Goal: Task Accomplishment & Management: Use online tool/utility

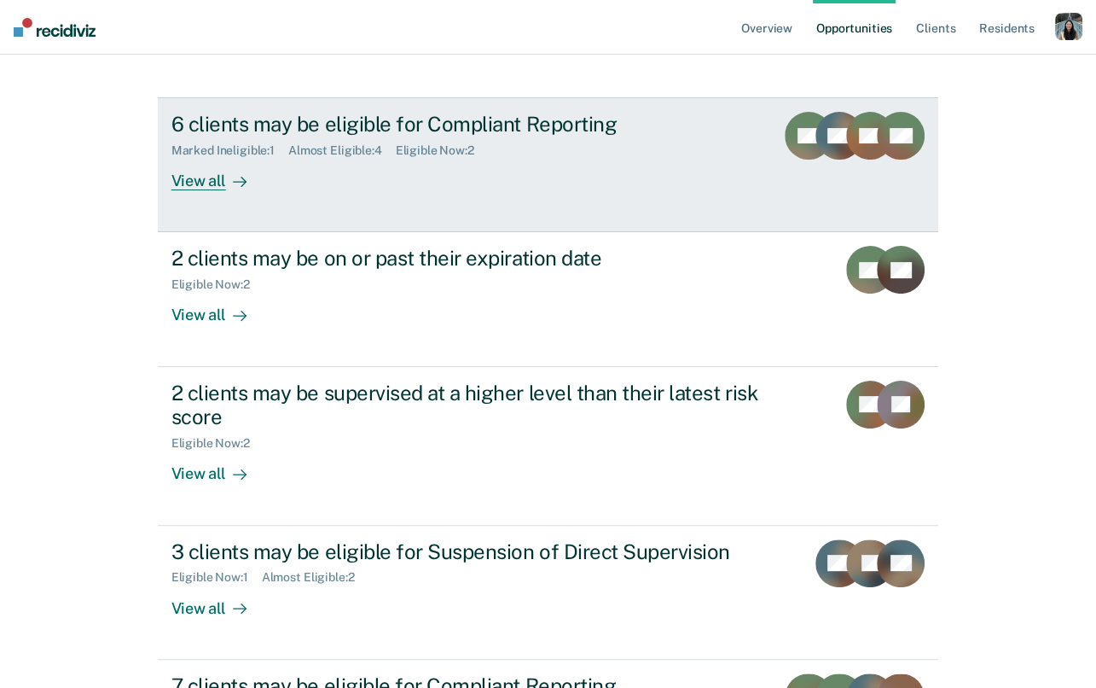
scroll to position [254, 0]
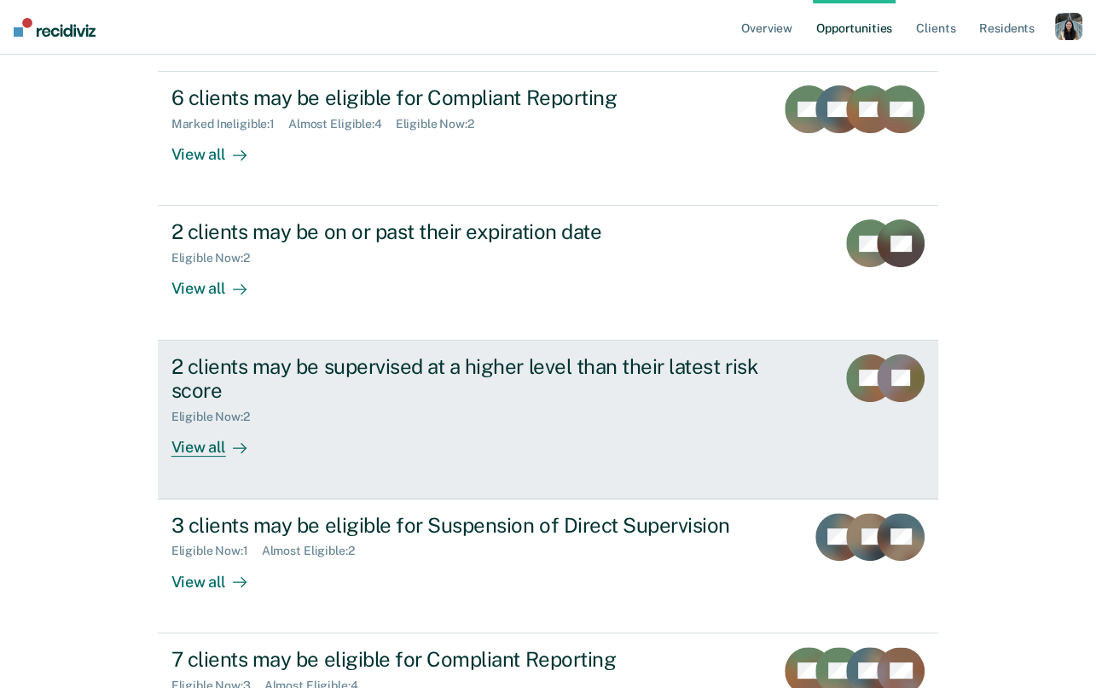
click at [423, 354] on div "2 clients may be supervised at a higher level than their latest risk score" at bounding box center [470, 378] width 599 height 49
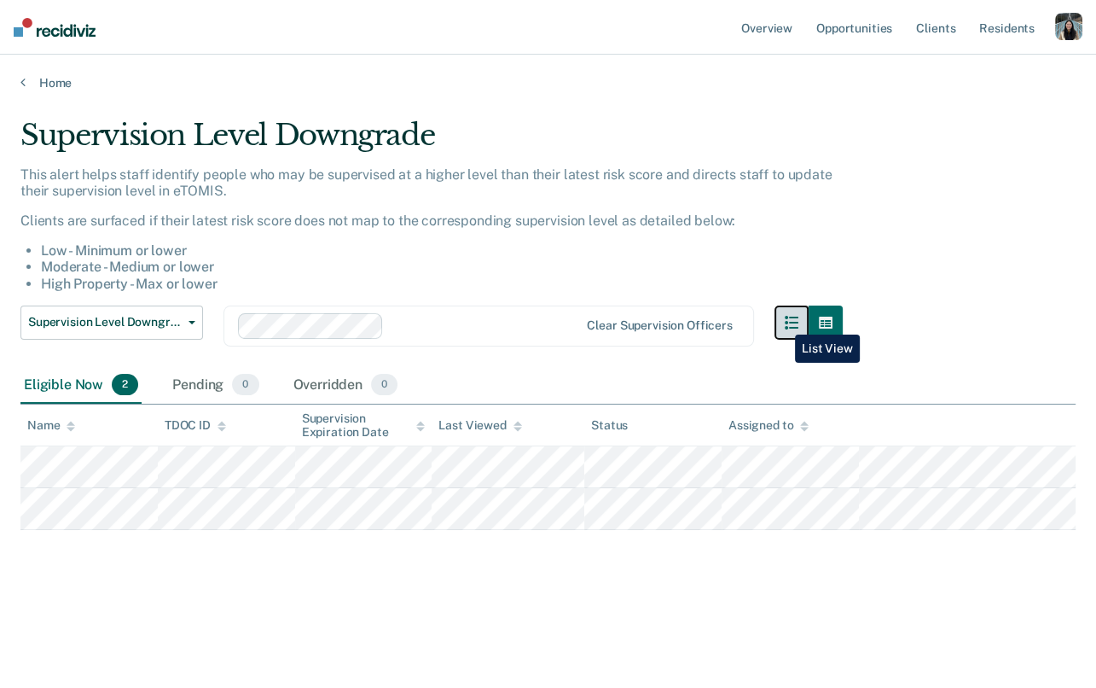
click at [782, 322] on button "button" at bounding box center [792, 322] width 34 height 34
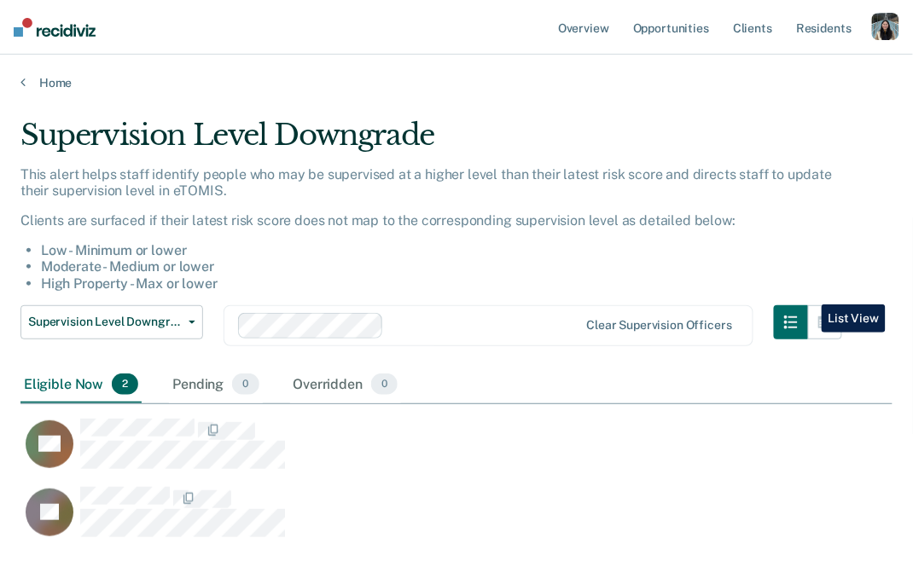
click at [838, 268] on li "Moderate - Medium or lower" at bounding box center [441, 266] width 801 height 16
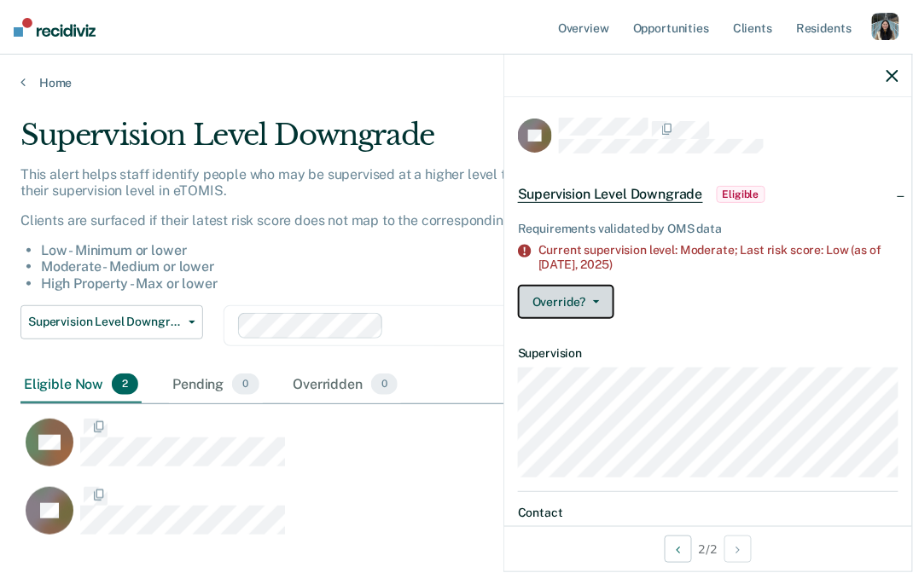
click at [607, 305] on button "Override?" at bounding box center [566, 302] width 96 height 34
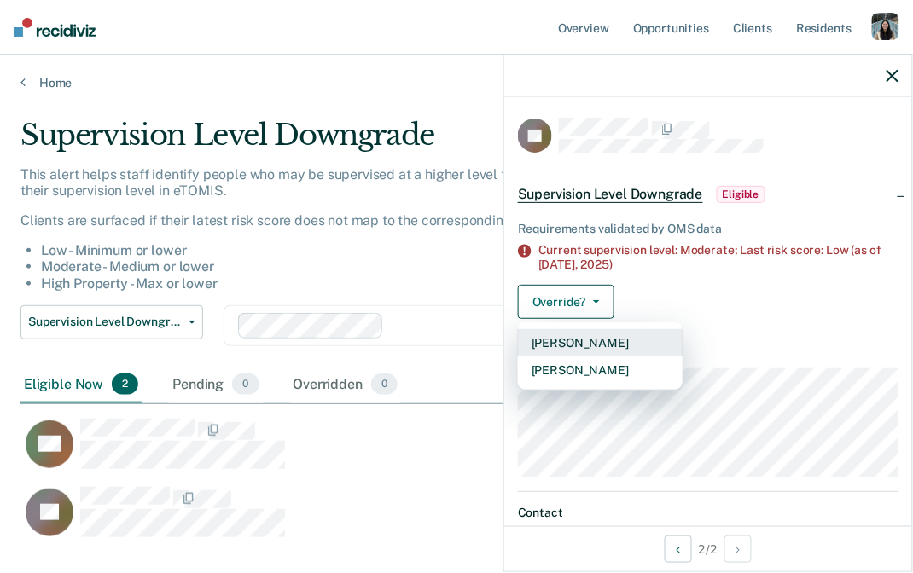
click at [603, 345] on button "[PERSON_NAME]" at bounding box center [600, 342] width 165 height 27
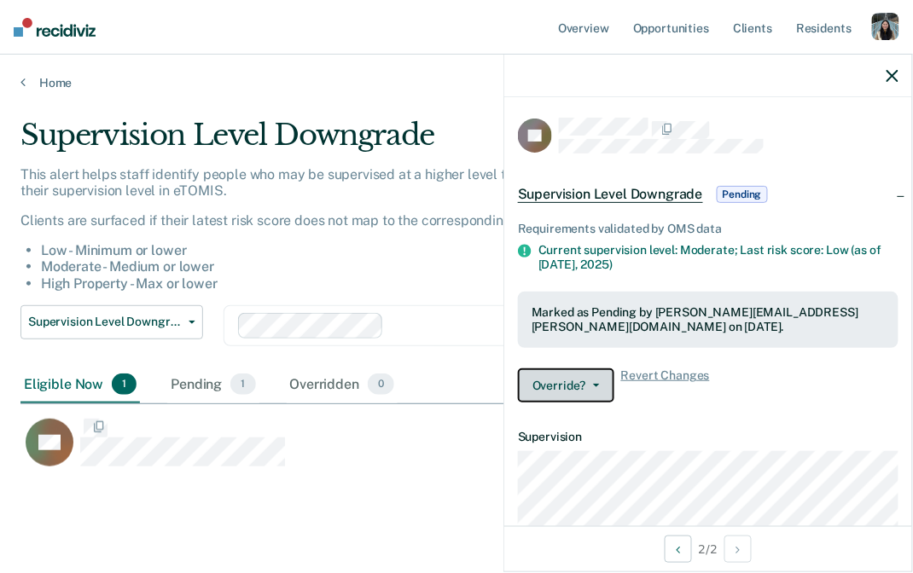
scroll to position [363, 872]
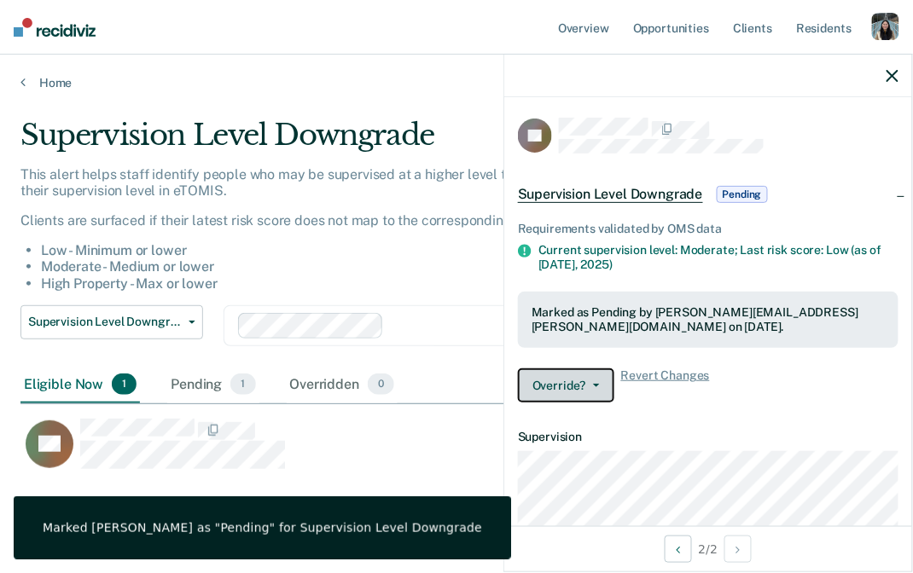
click at [601, 380] on button "Override?" at bounding box center [566, 386] width 96 height 34
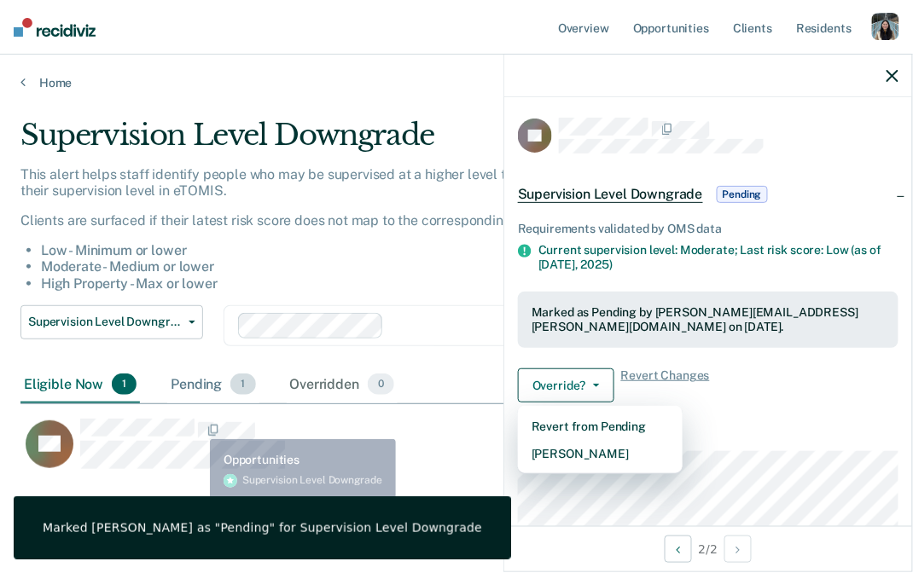
click at [214, 372] on div "Pending 1" at bounding box center [212, 386] width 91 height 38
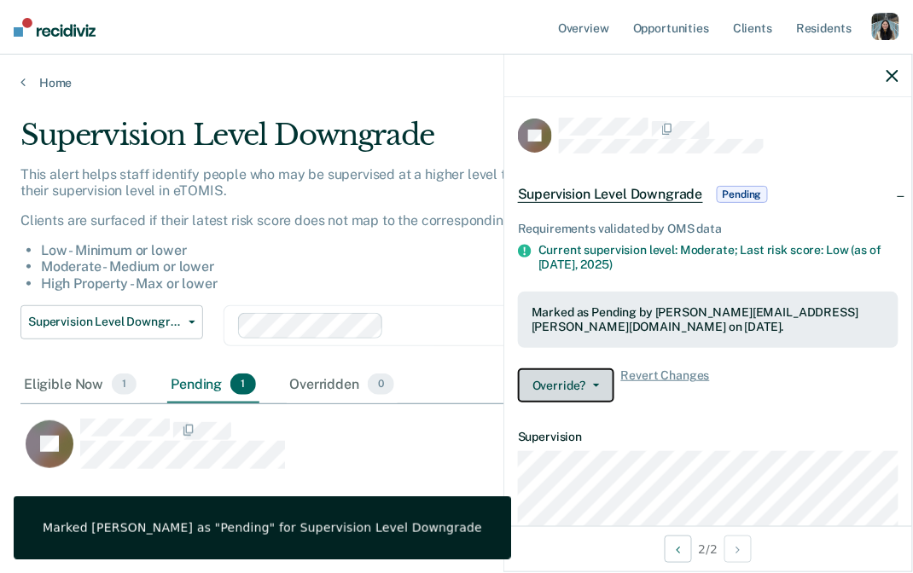
click at [607, 384] on button "Override?" at bounding box center [566, 386] width 96 height 34
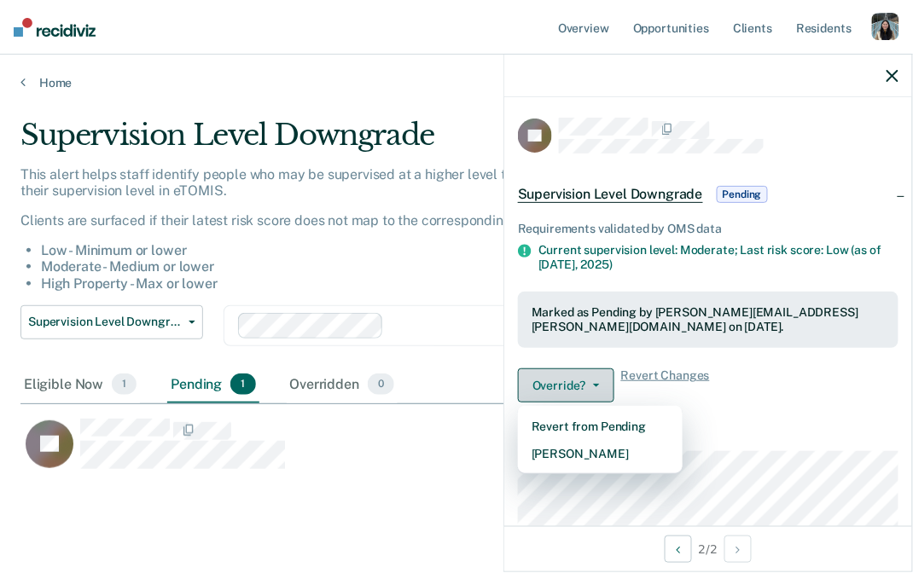
click at [605, 398] on button "Override?" at bounding box center [566, 386] width 96 height 34
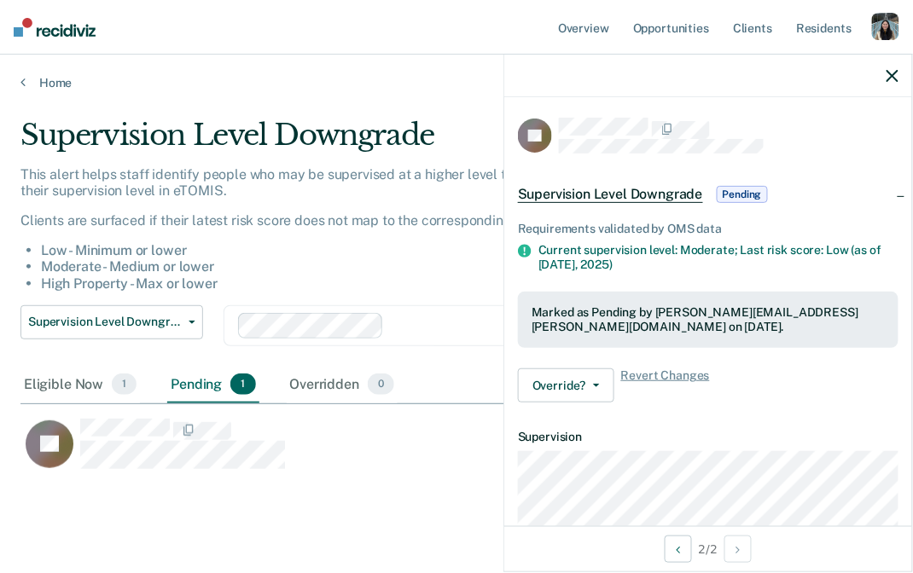
click at [57, 90] on main "Supervision Level Downgrade This alert helps staff identify people who may be s…" at bounding box center [456, 347] width 913 height 514
click at [57, 82] on link "Home" at bounding box center [456, 82] width 872 height 15
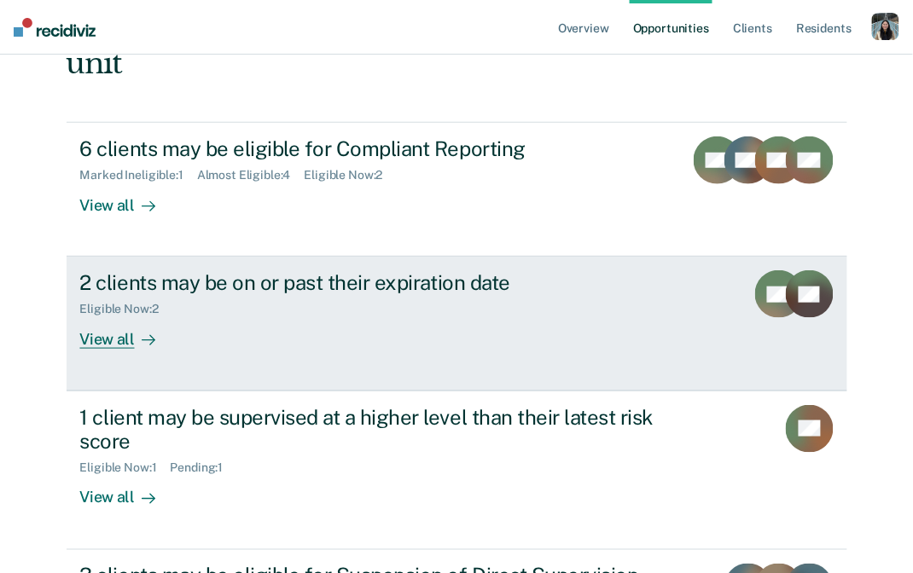
scroll to position [204, 0]
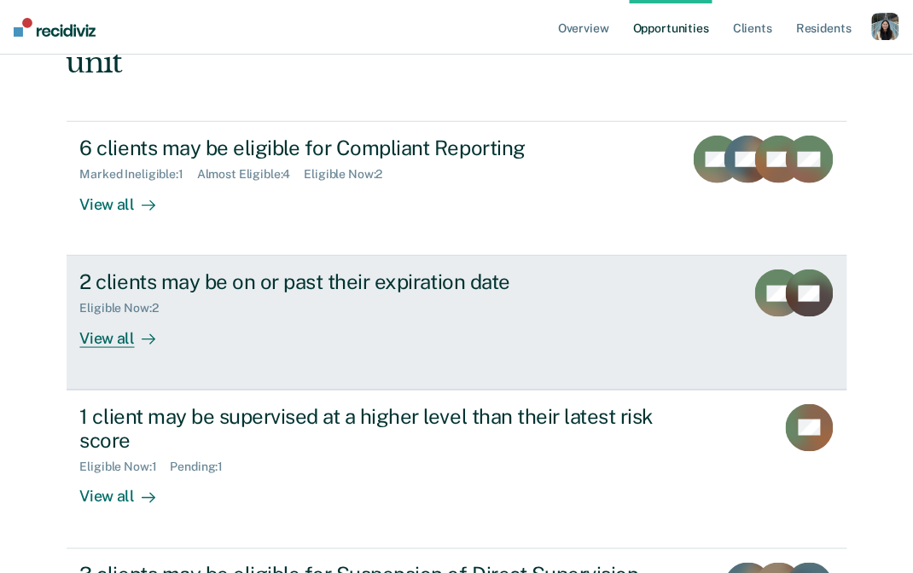
click at [383, 303] on div "2 clients may be on or past their expiration date Eligible Now : 2 View all" at bounding box center [400, 309] width 640 height 78
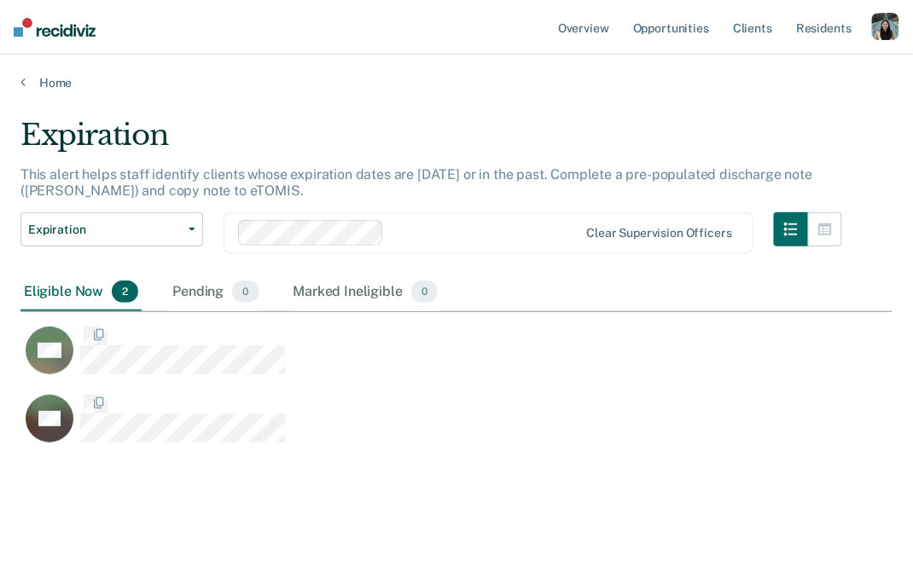
scroll to position [339, 872]
click at [67, 84] on link "Home" at bounding box center [456, 82] width 872 height 15
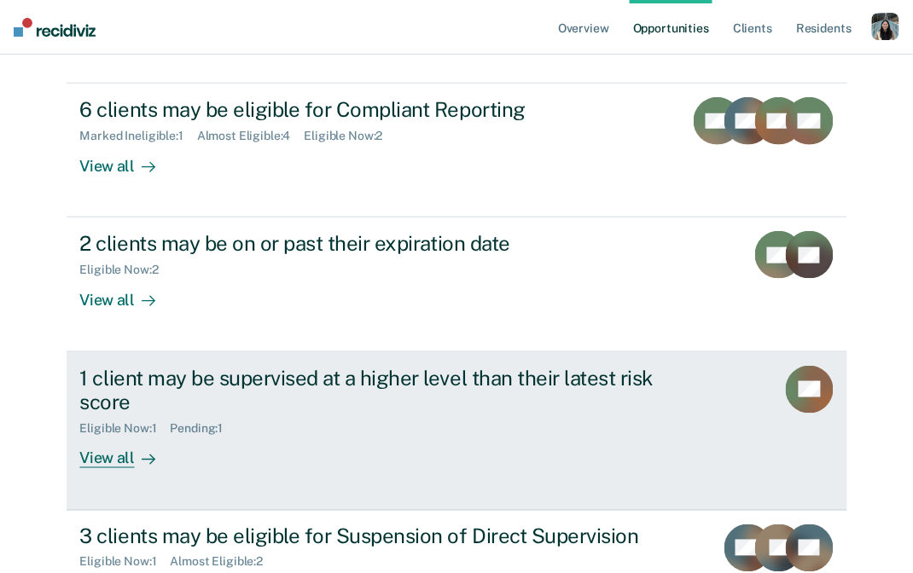
scroll to position [249, 0]
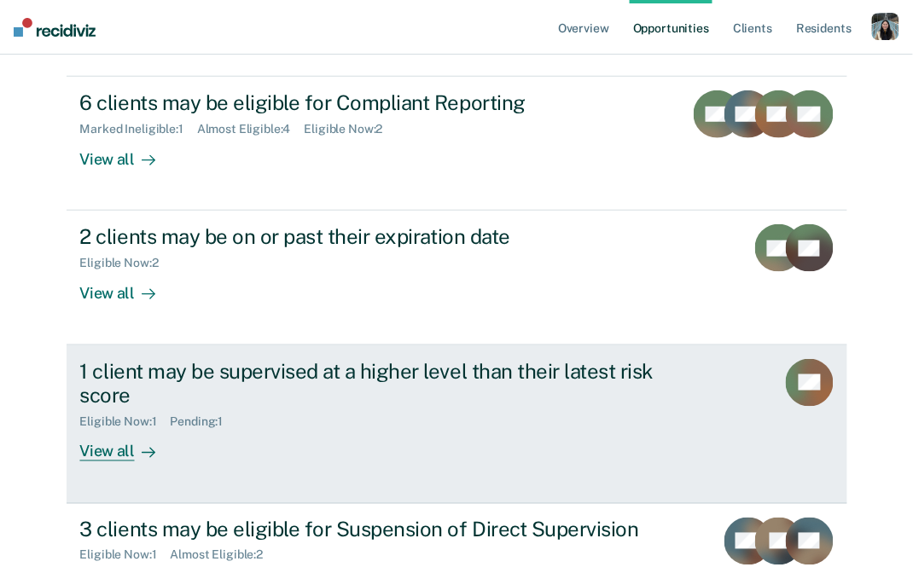
click at [471, 408] on div "Eligible Now : 1 Pending : 1" at bounding box center [379, 418] width 599 height 21
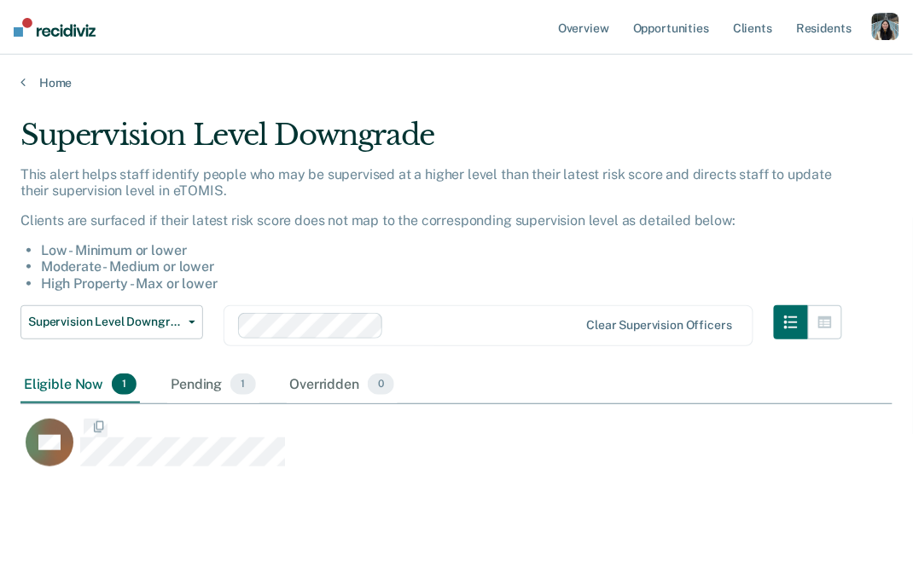
scroll to position [363, 872]
click at [196, 383] on div "Pending 1" at bounding box center [212, 386] width 91 height 38
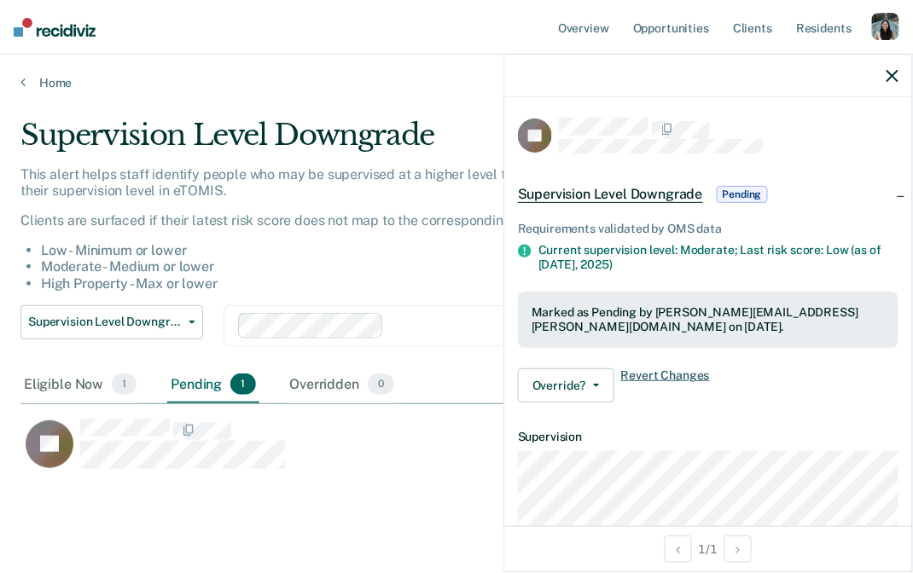
click at [659, 373] on span "Revert Changes" at bounding box center [665, 386] width 89 height 34
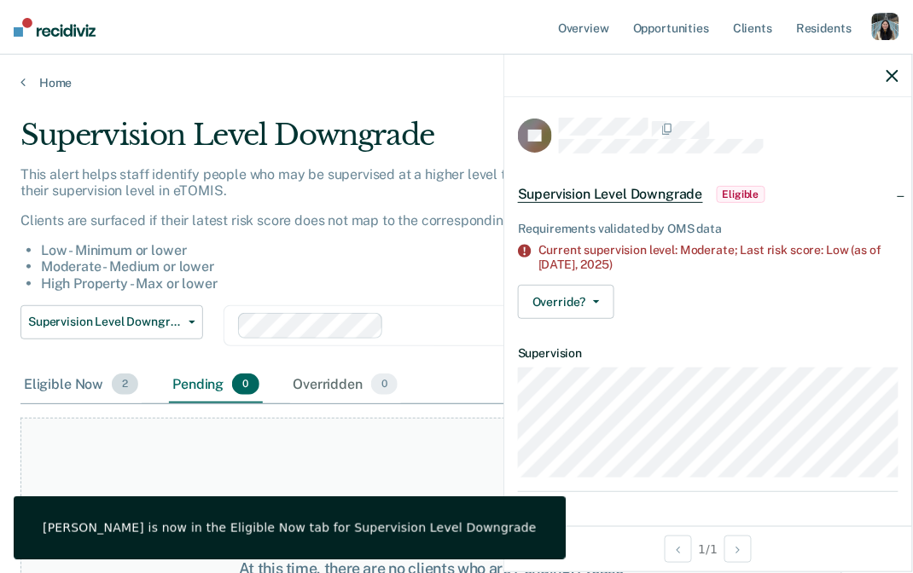
click at [84, 378] on div "Eligible Now 2" at bounding box center [80, 386] width 121 height 38
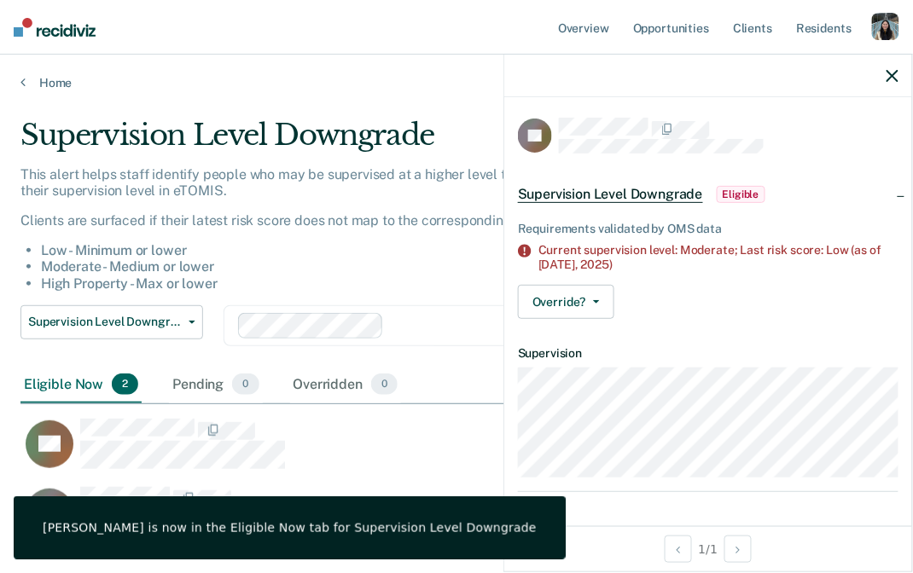
scroll to position [431, 872]
click at [610, 309] on button "Override?" at bounding box center [566, 302] width 96 height 34
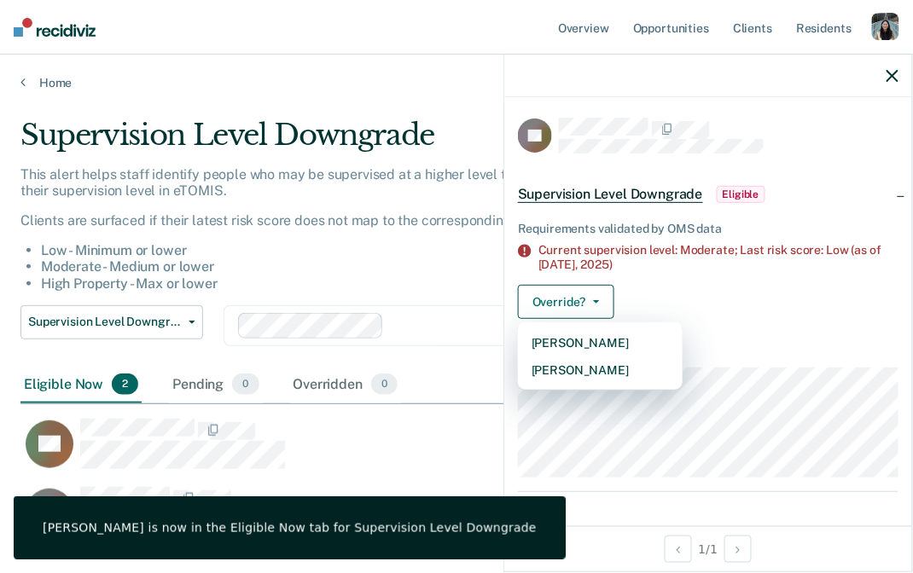
click at [467, 271] on li "Moderate - Medium or lower" at bounding box center [441, 266] width 801 height 16
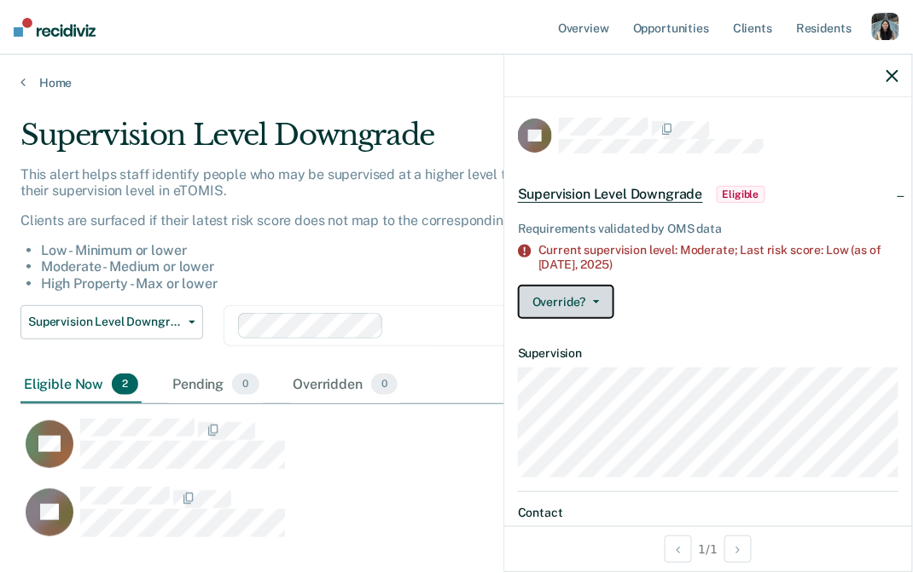
click at [600, 309] on button "Override?" at bounding box center [566, 302] width 96 height 34
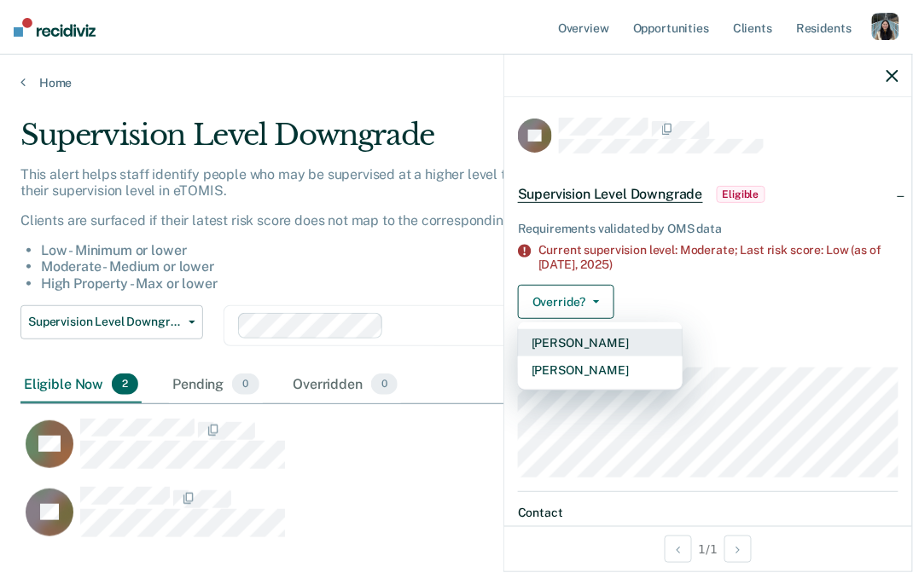
click at [644, 346] on button "[PERSON_NAME]" at bounding box center [600, 342] width 165 height 27
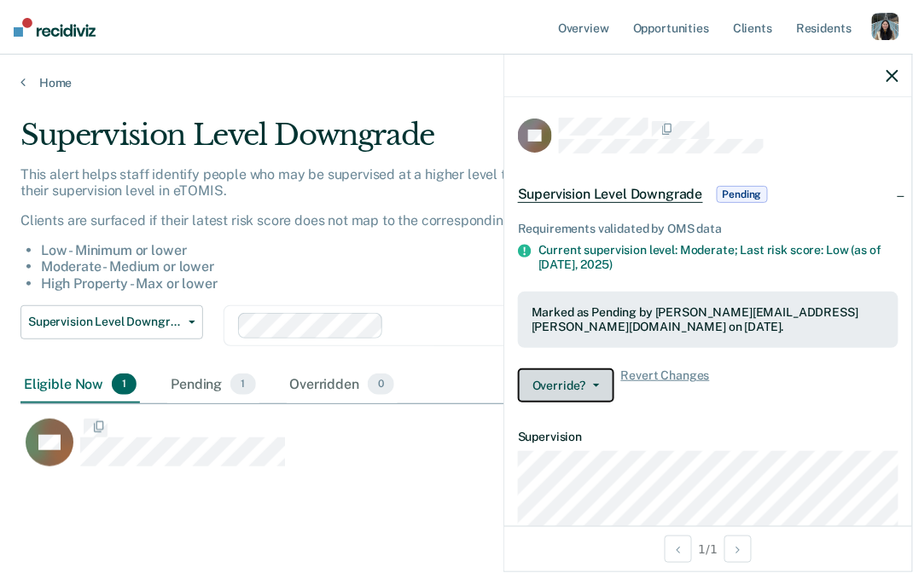
scroll to position [363, 872]
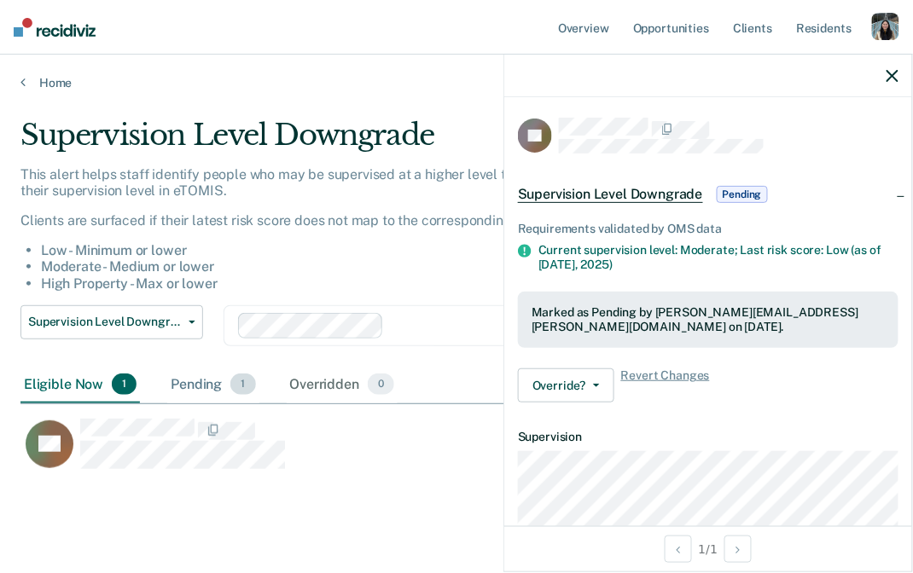
click at [190, 392] on div "Pending 1" at bounding box center [212, 386] width 91 height 38
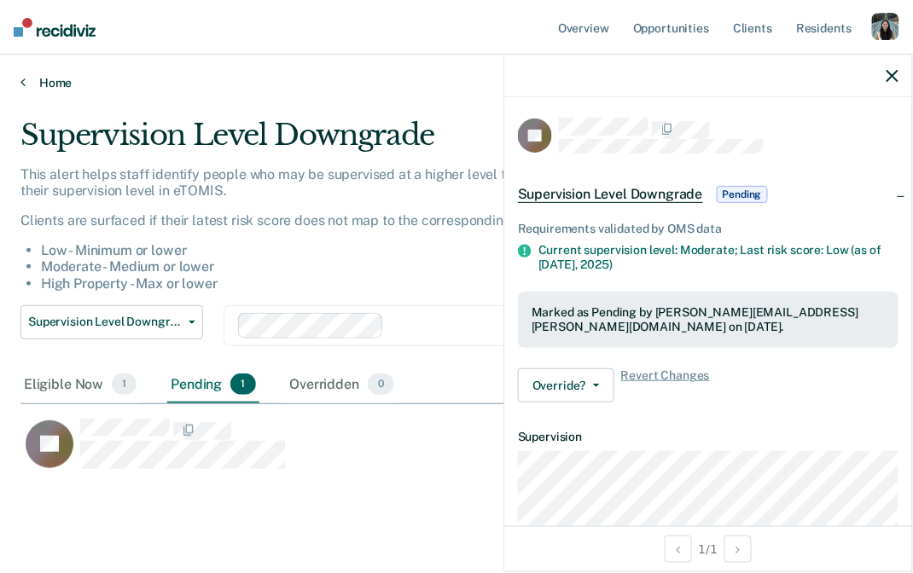
click at [57, 79] on link "Home" at bounding box center [456, 82] width 872 height 15
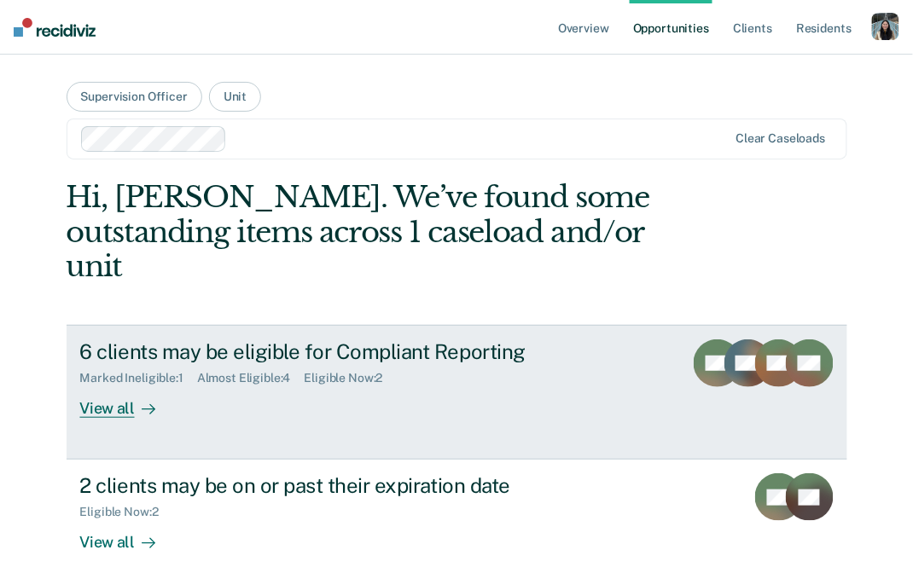
scroll to position [481, 0]
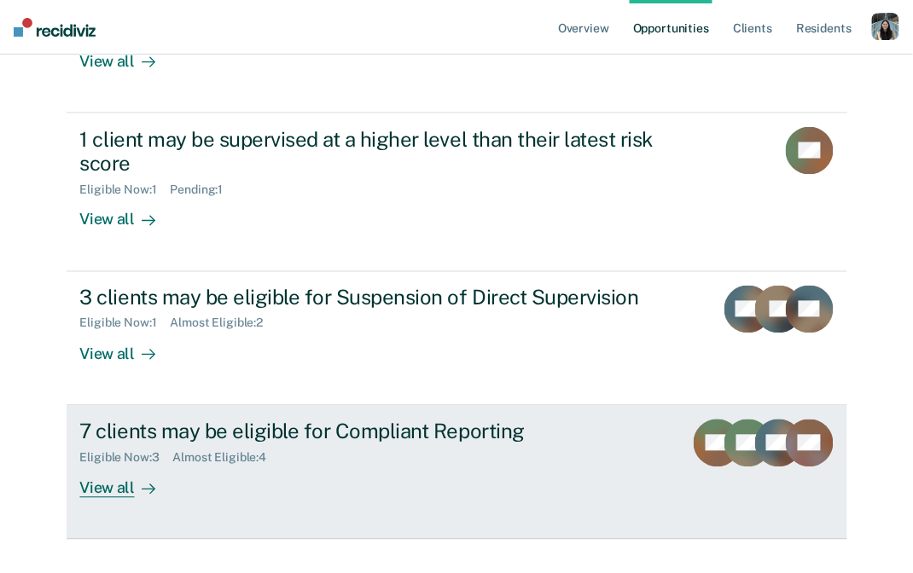
click at [254, 406] on link "7 clients may be eligible for Compliant Reporting Eligible Now : 3 Almost Eligi…" at bounding box center [457, 473] width 781 height 134
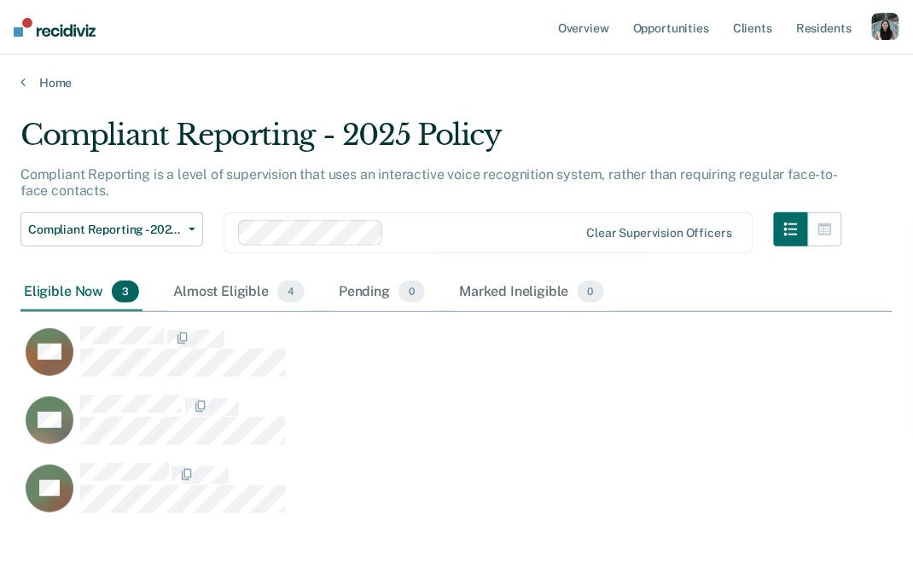
scroll to position [55, 0]
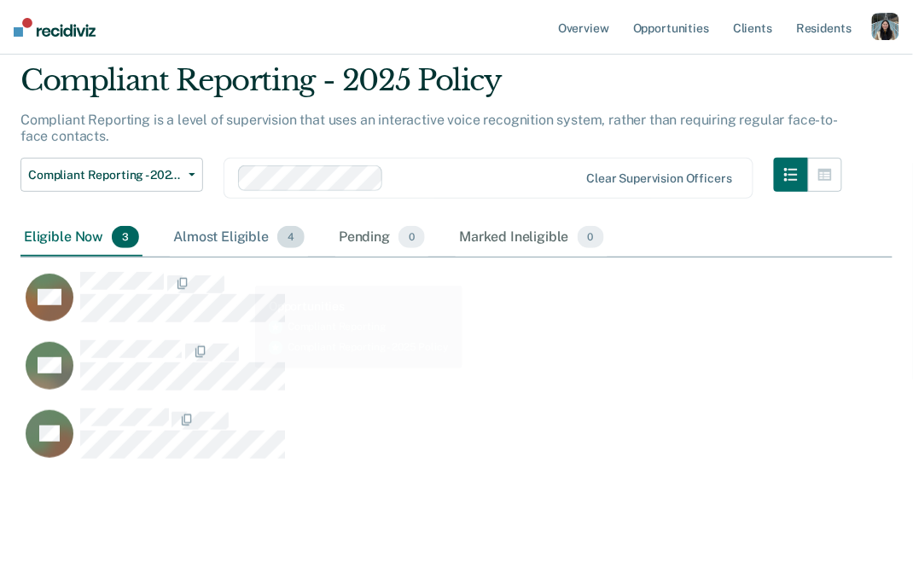
click at [225, 245] on div "Almost Eligible 4" at bounding box center [239, 238] width 138 height 38
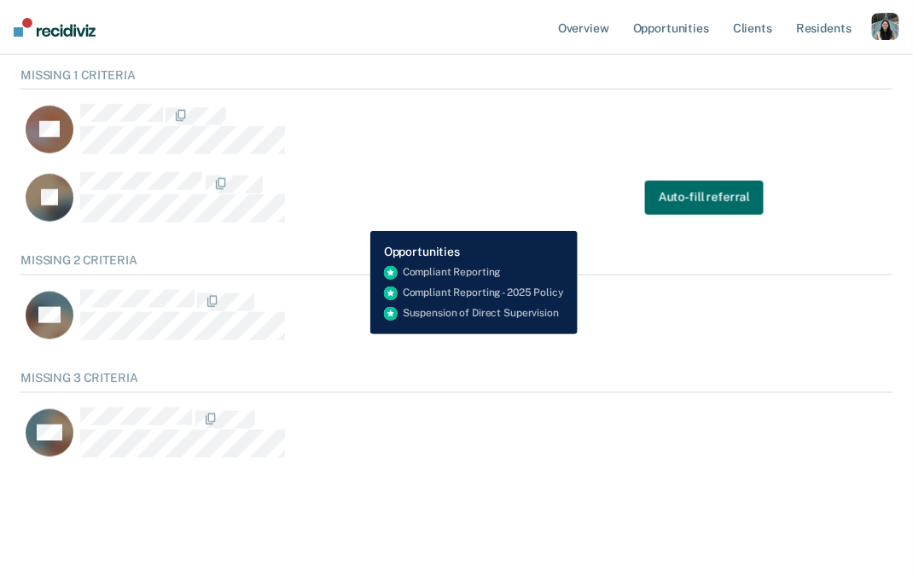
scroll to position [0, 0]
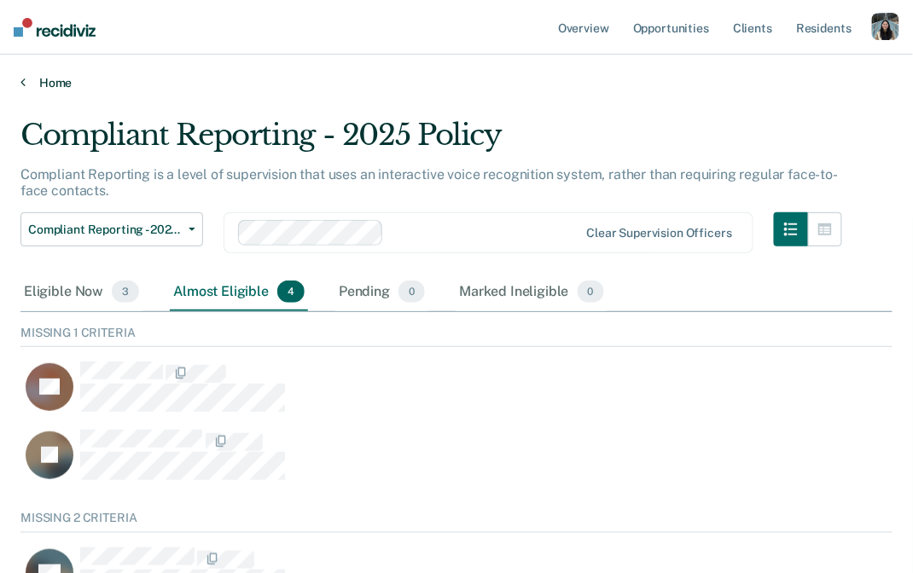
click at [73, 83] on link "Home" at bounding box center [456, 82] width 872 height 15
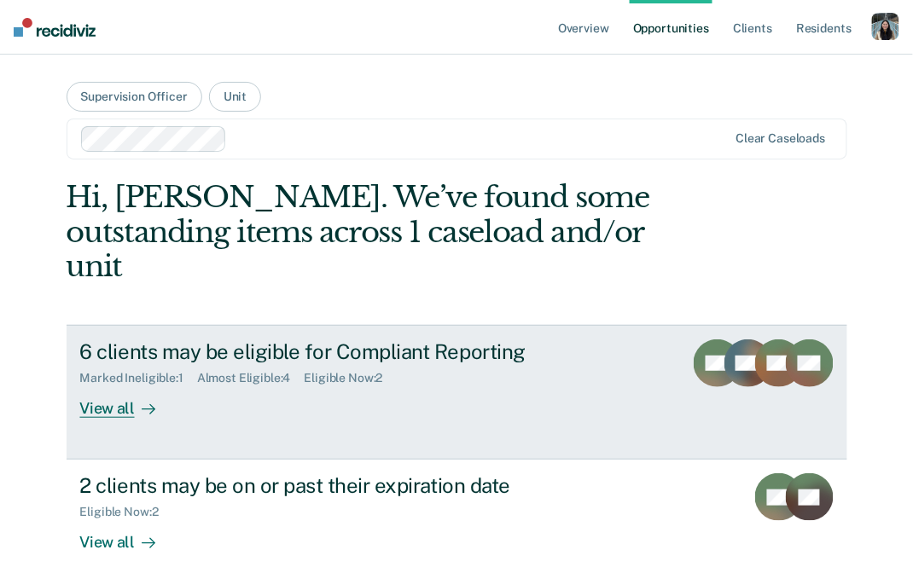
click at [450, 340] on div "6 clients may be eligible for Compliant Reporting" at bounding box center [374, 352] width 589 height 25
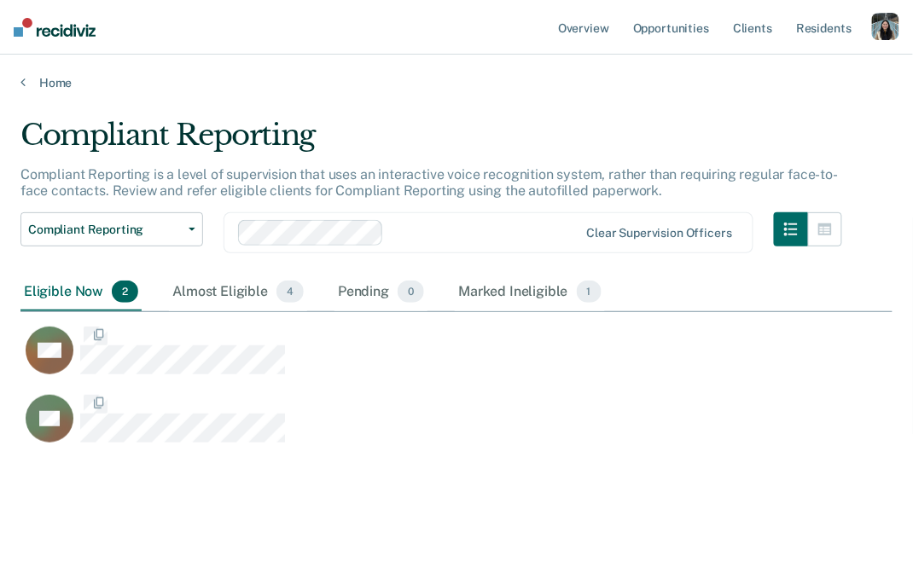
scroll to position [339, 872]
click at [223, 284] on div "Almost Eligible 4" at bounding box center [238, 293] width 138 height 38
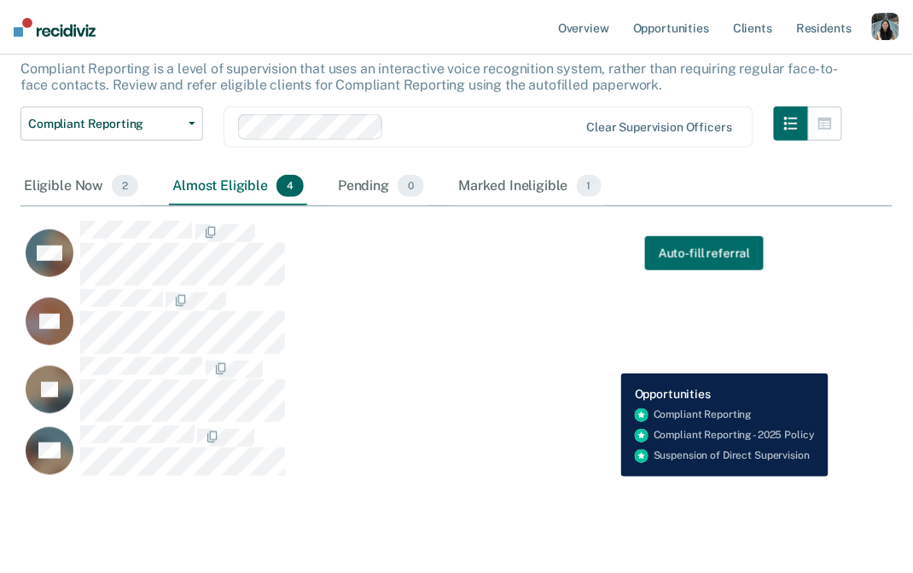
scroll to position [111, 0]
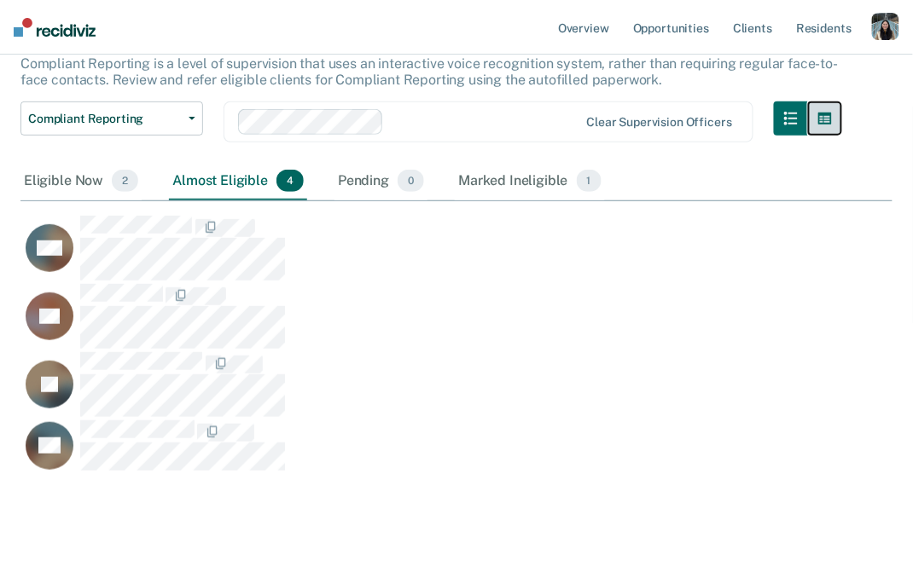
click at [816, 120] on button "button" at bounding box center [825, 119] width 34 height 34
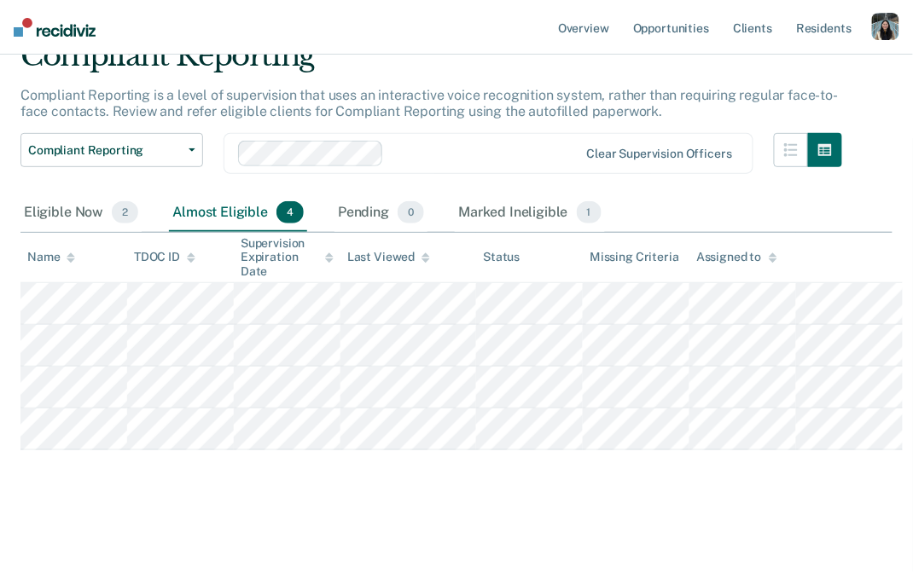
scroll to position [113, 0]
click at [69, 194] on div "Eligible Now 2" at bounding box center [80, 213] width 121 height 38
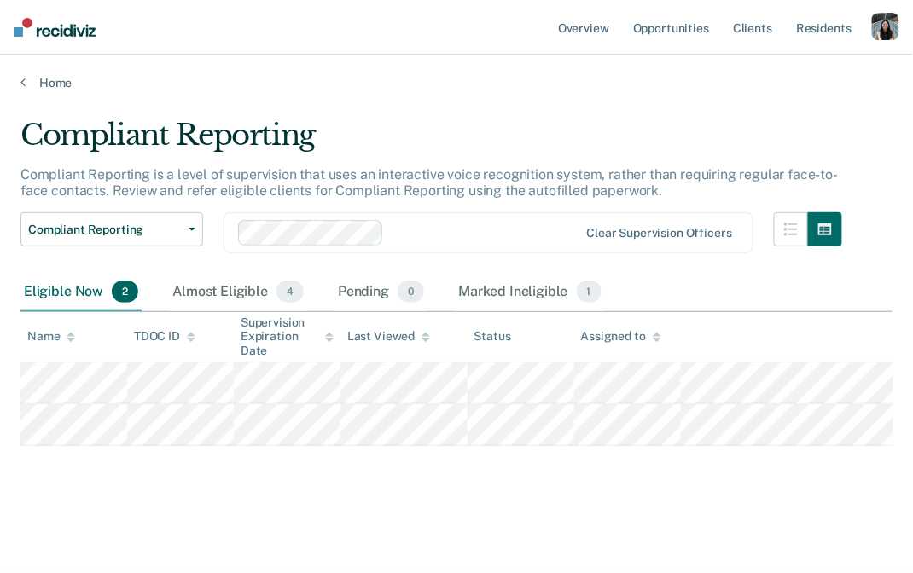
scroll to position [0, 0]
click at [60, 78] on link "Home" at bounding box center [456, 82] width 872 height 15
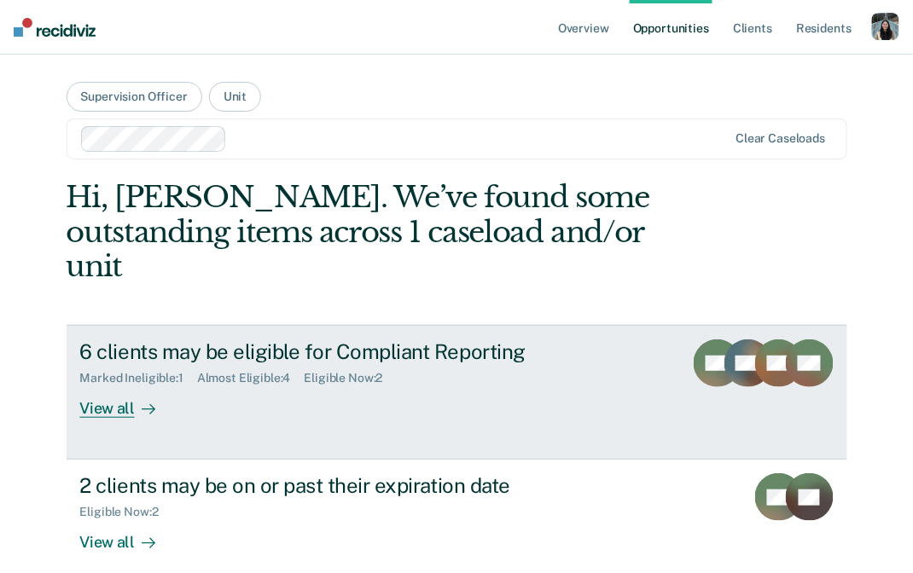
click at [264, 372] on div "6 clients may be eligible for Compliant Reporting Marked Ineligible : 1 Almost …" at bounding box center [395, 379] width 630 height 78
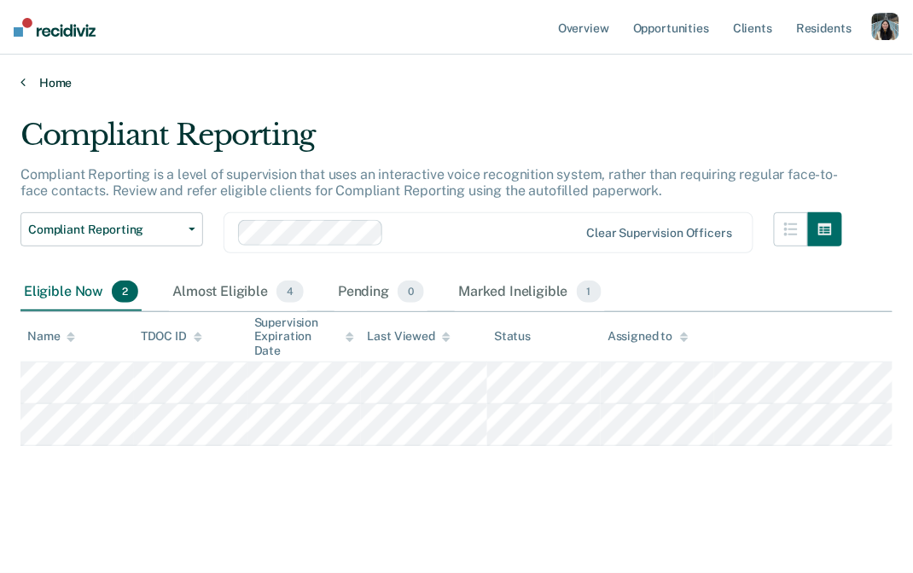
click at [67, 78] on link "Home" at bounding box center [456, 82] width 872 height 15
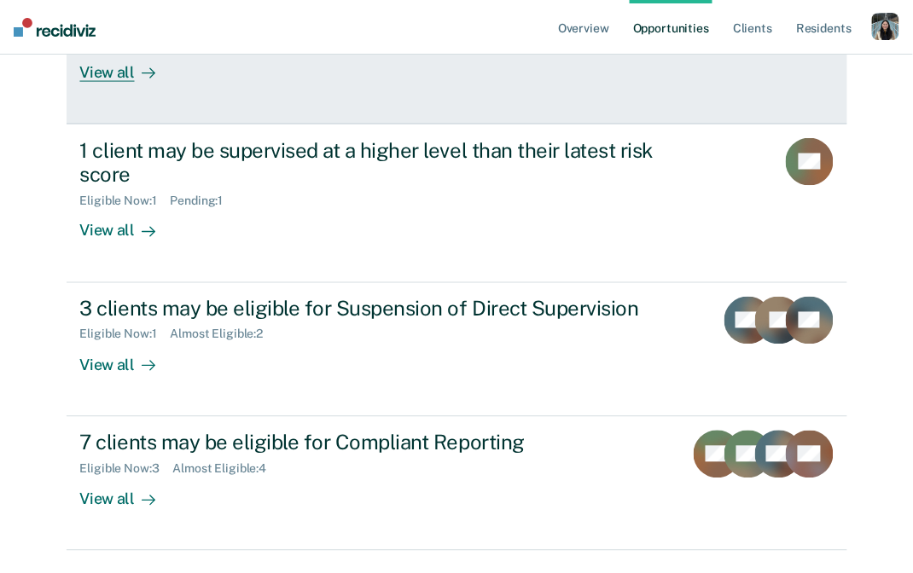
scroll to position [481, 0]
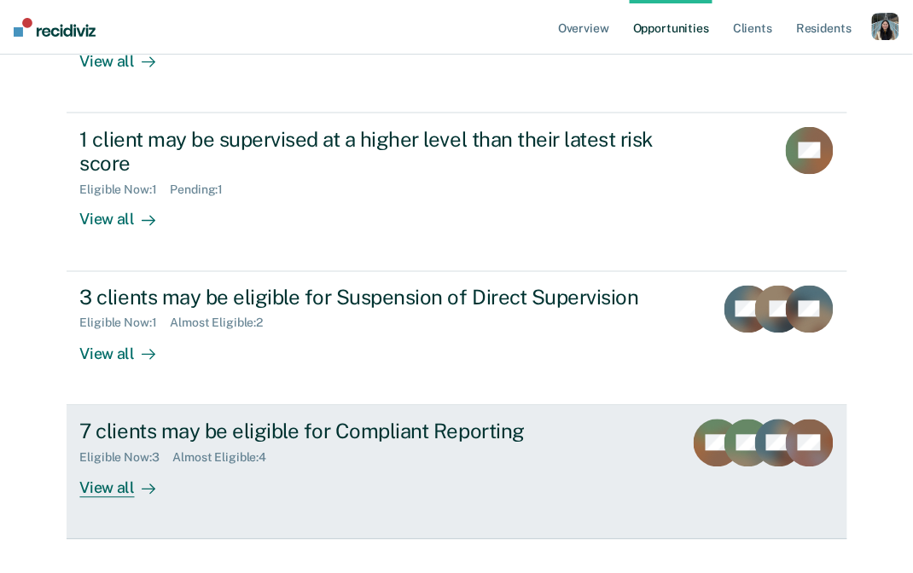
click at [360, 446] on div "7 clients may be eligible for Compliant Reporting Eligible Now : 3 Almost Eligi…" at bounding box center [395, 459] width 630 height 78
